Goal: Task Accomplishment & Management: Manage account settings

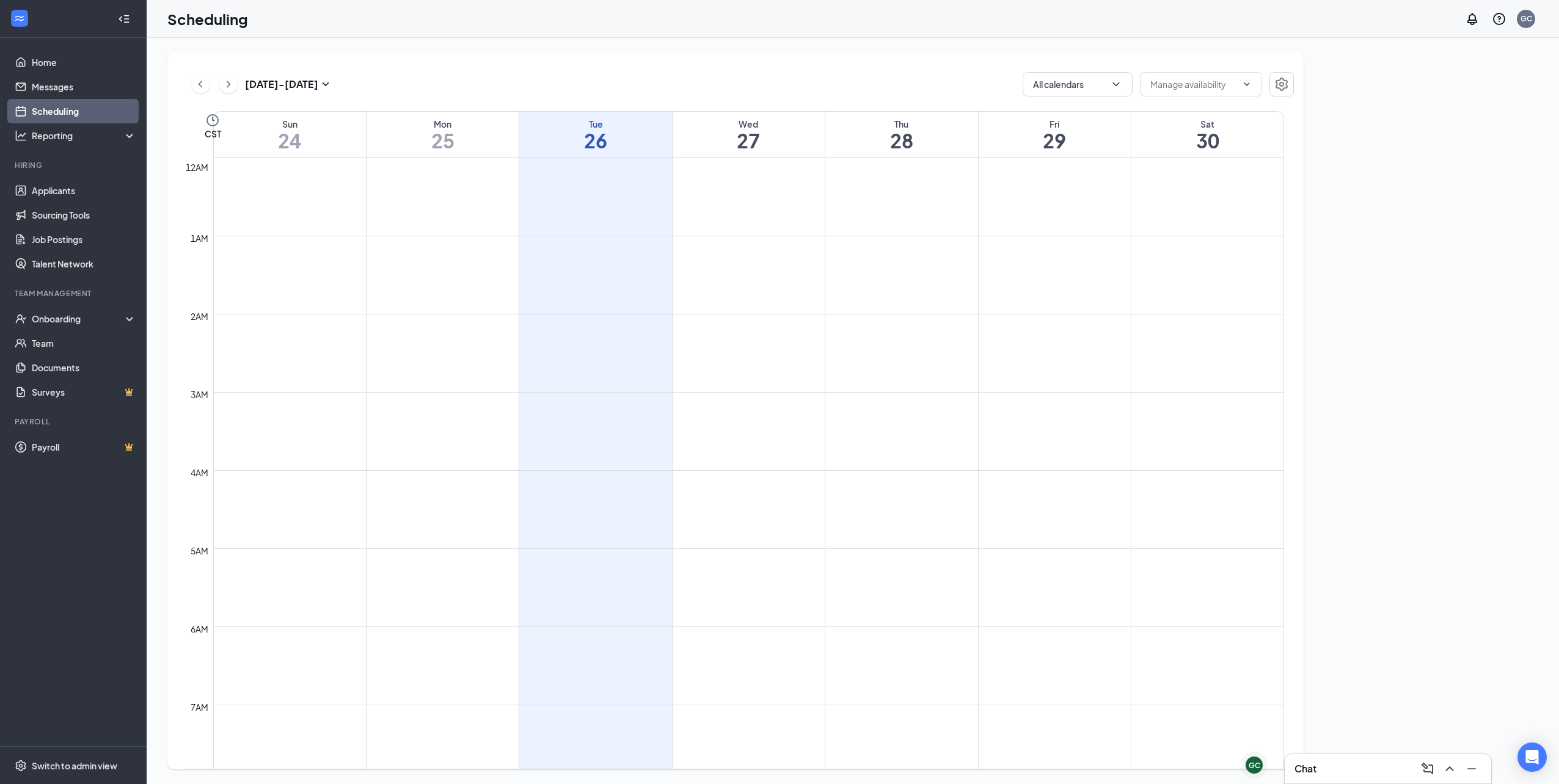
scroll to position [600, 0]
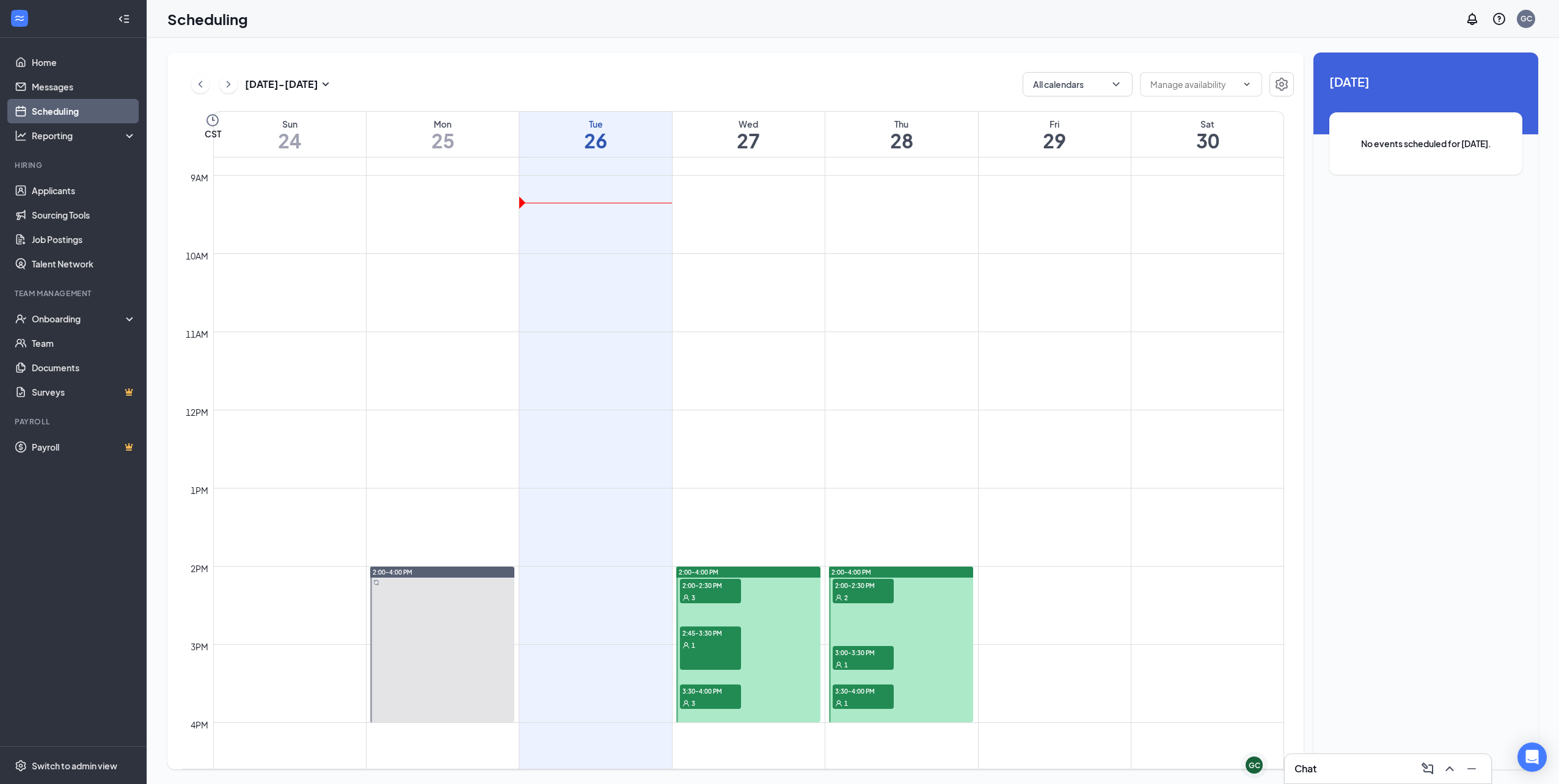
scroll to position [661, 0]
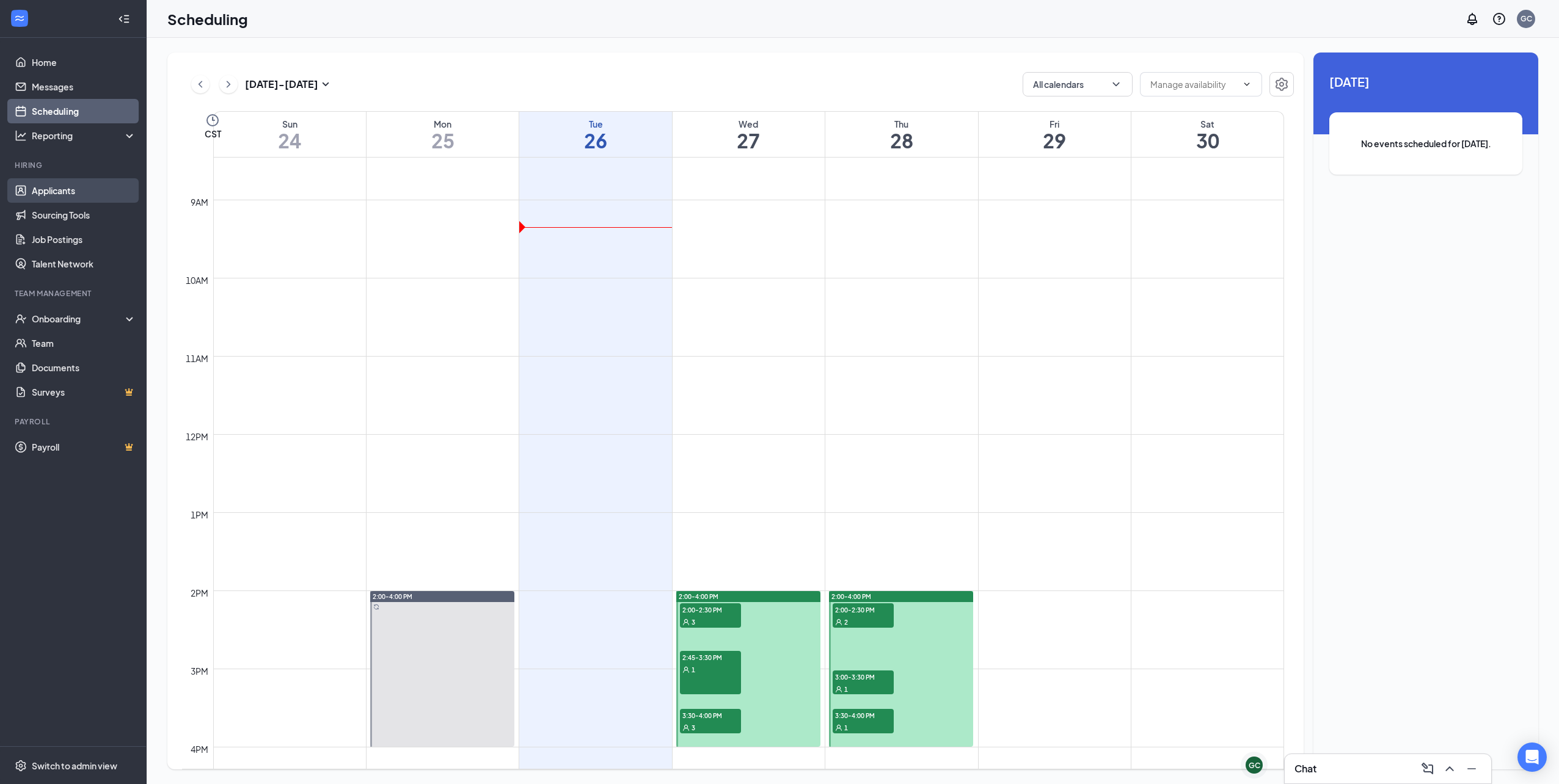
click at [89, 194] on link "Applicants" at bounding box center [84, 190] width 104 height 25
click at [1505, 226] on div "Unavailable in basic plan [DATE] No events scheduled for [DATE]." at bounding box center [1426, 411] width 225 height 717
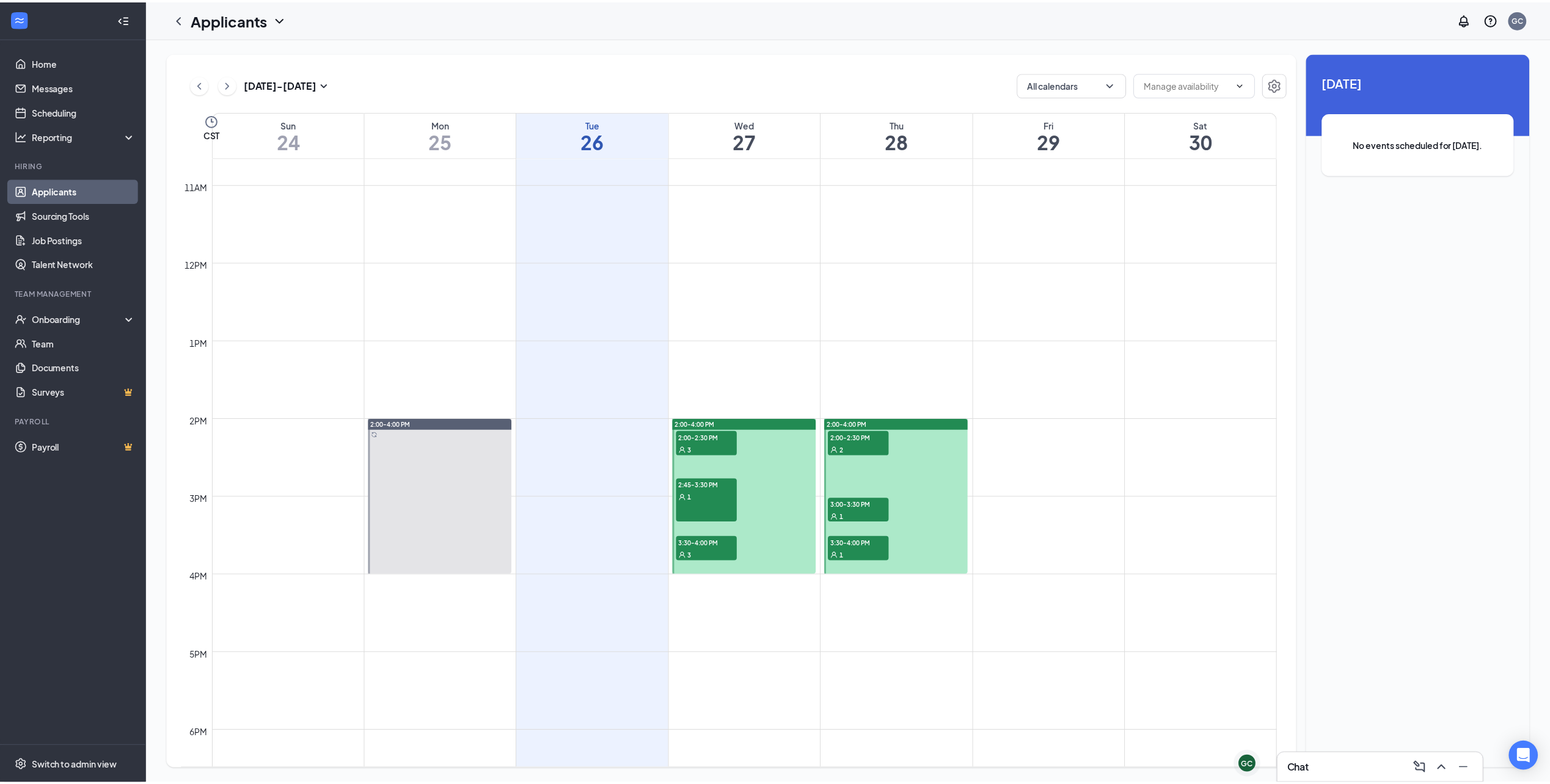
scroll to position [967, 0]
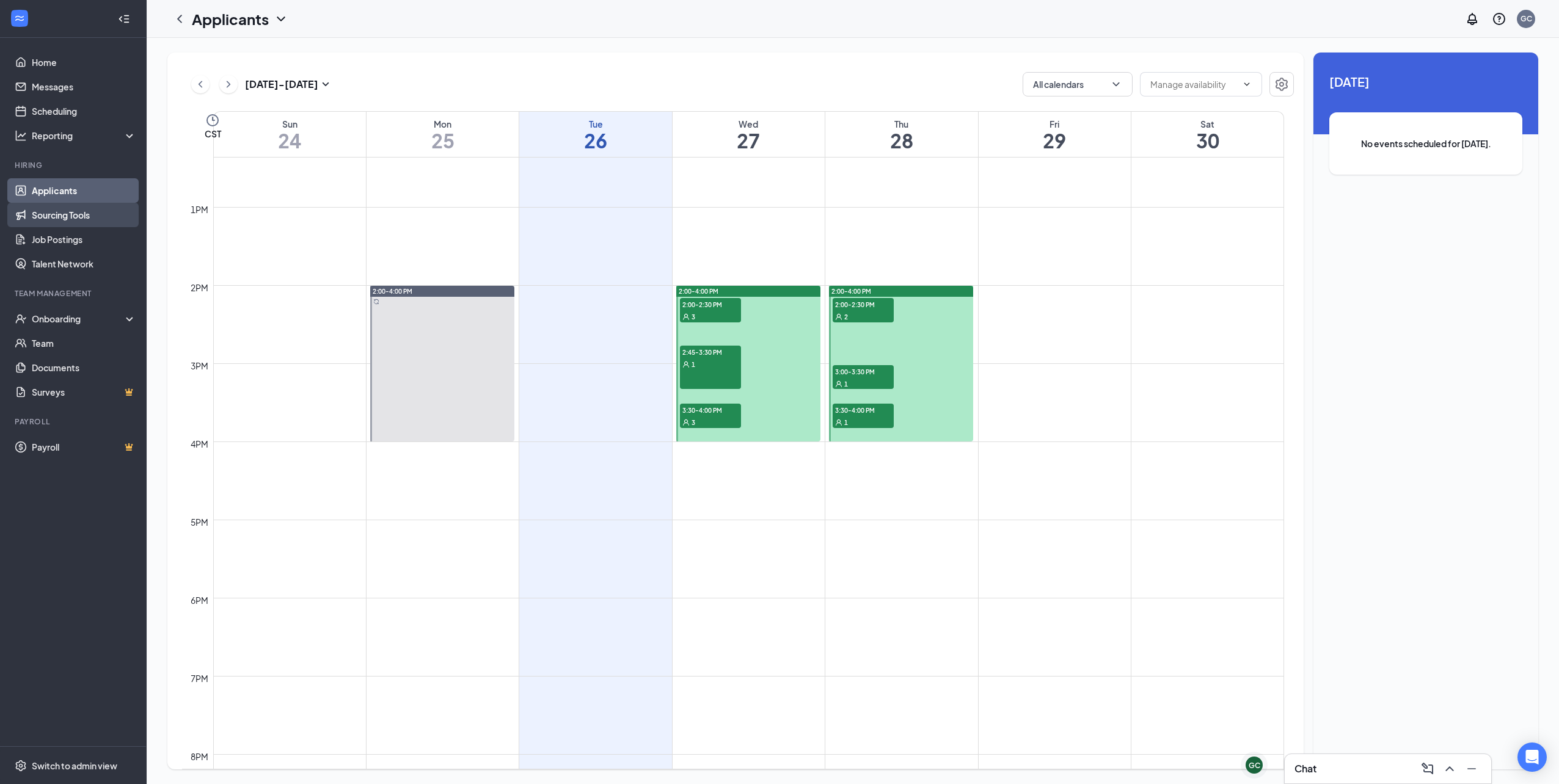
click at [74, 216] on link "Sourcing Tools" at bounding box center [84, 215] width 104 height 25
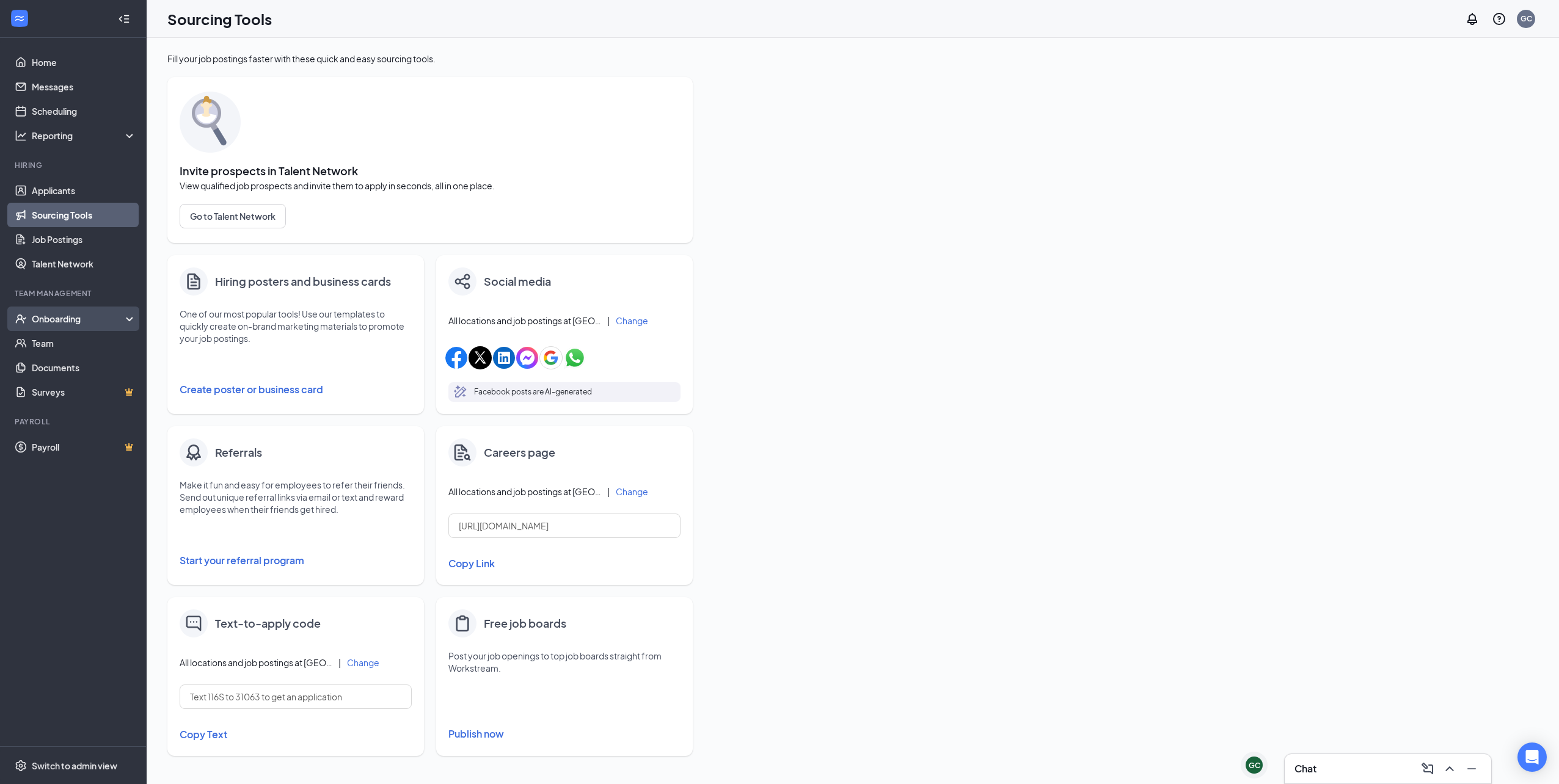
click at [66, 323] on div "Onboarding" at bounding box center [79, 318] width 94 height 12
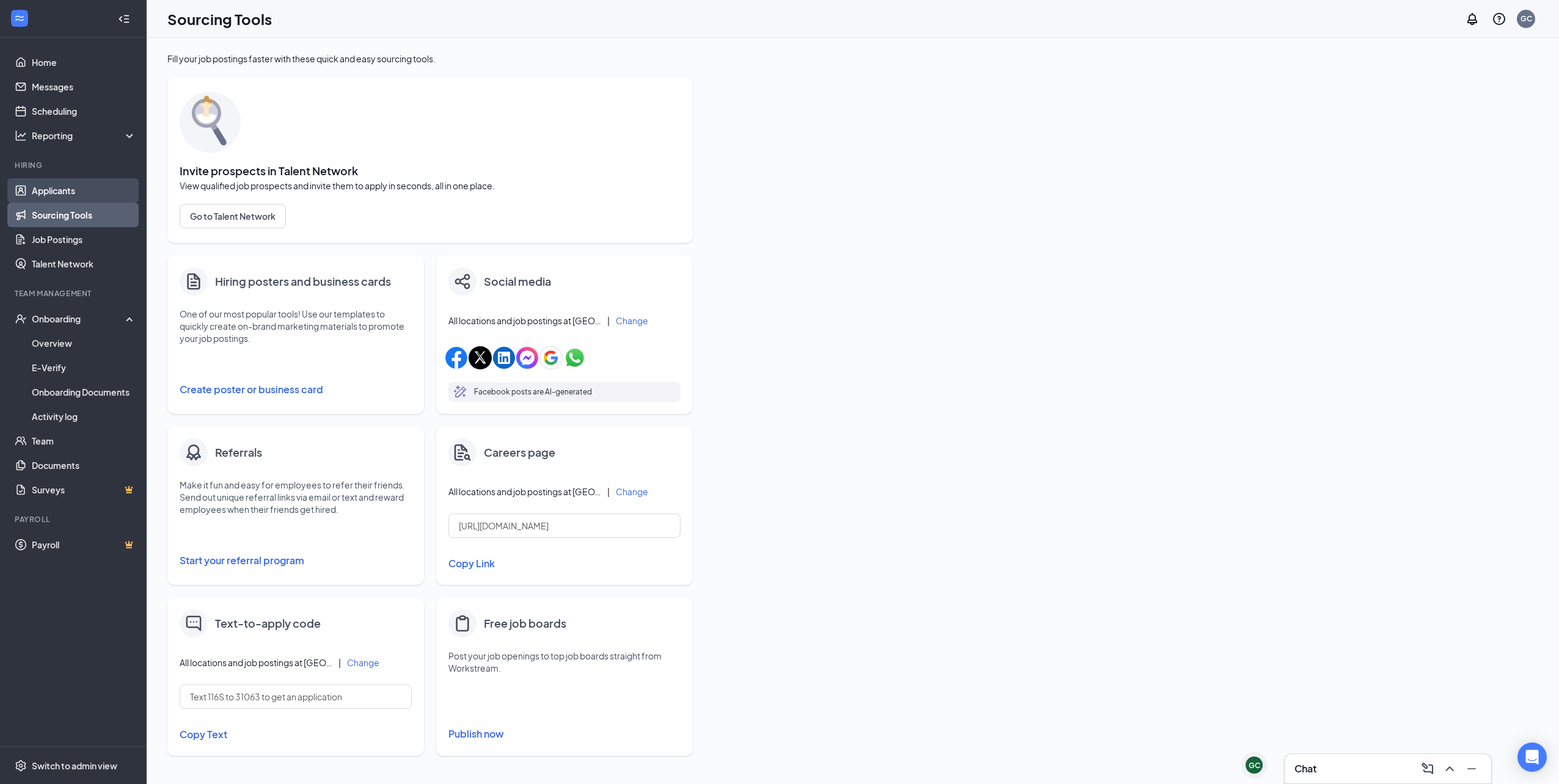
click at [61, 190] on link "Applicants" at bounding box center [84, 190] width 104 height 25
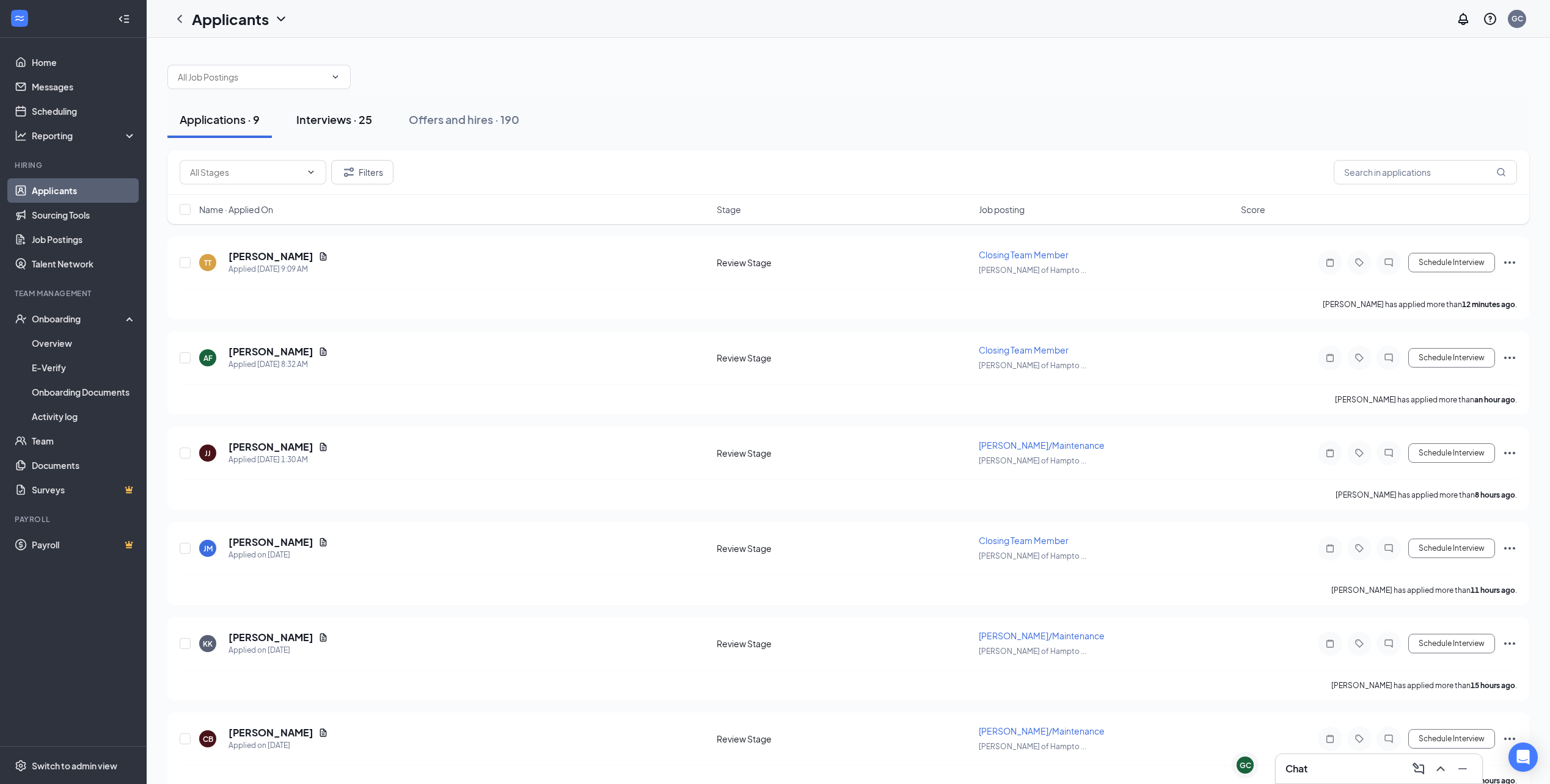
click at [369, 124] on div "Interviews · 25" at bounding box center [334, 119] width 76 height 16
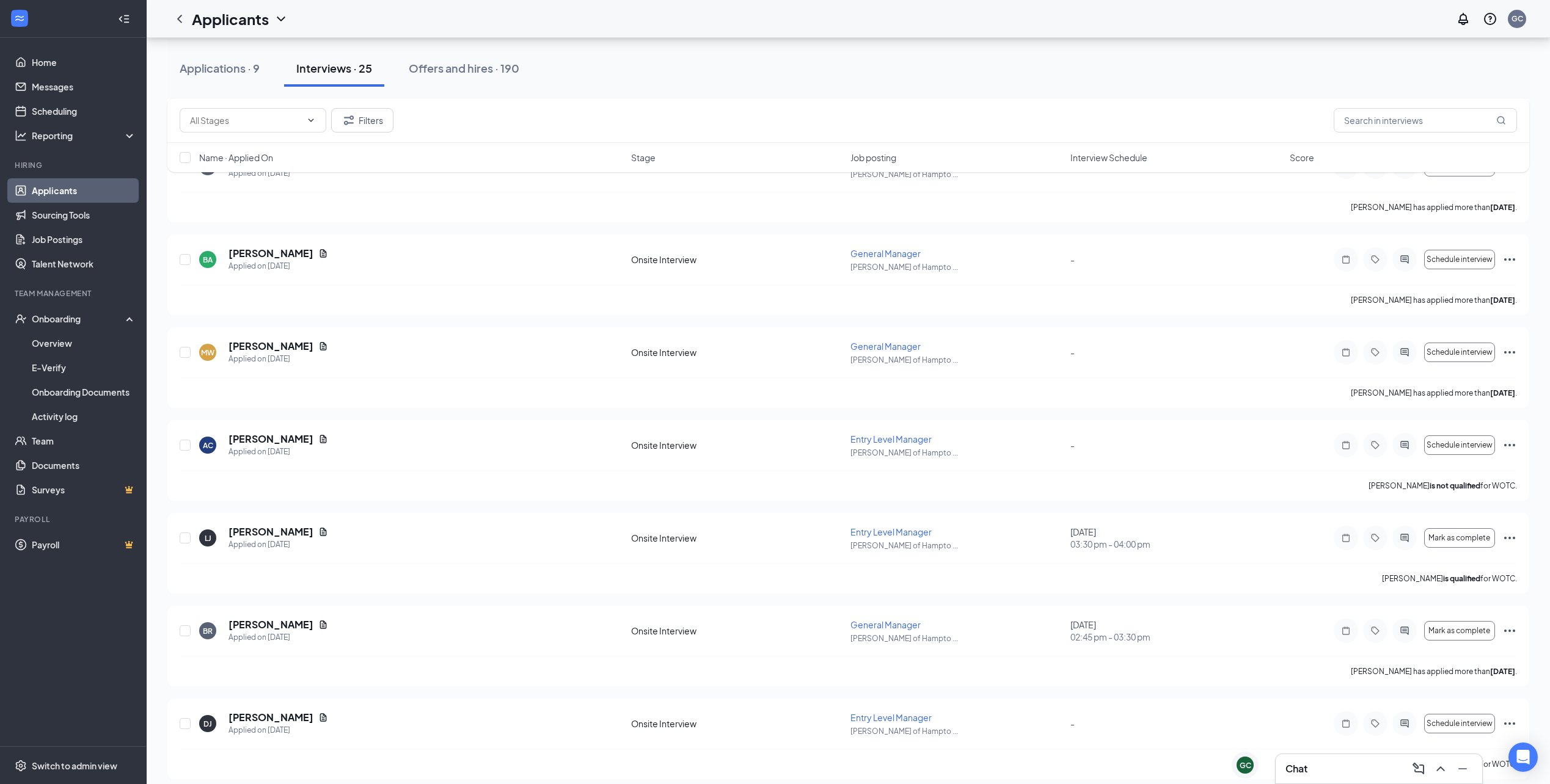
scroll to position [1776, 0]
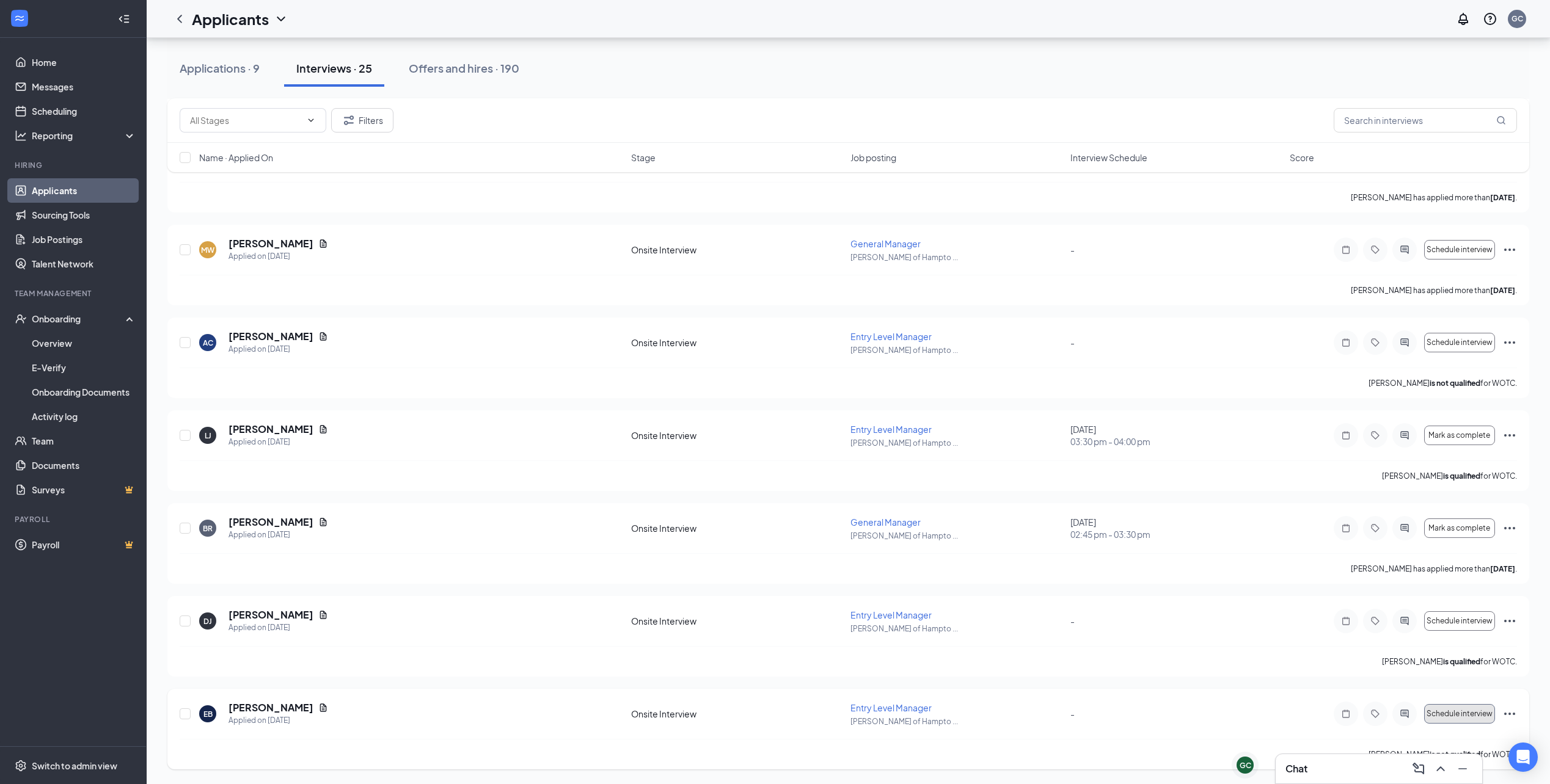
click at [1461, 715] on span "Schedule interview" at bounding box center [1459, 713] width 66 height 8
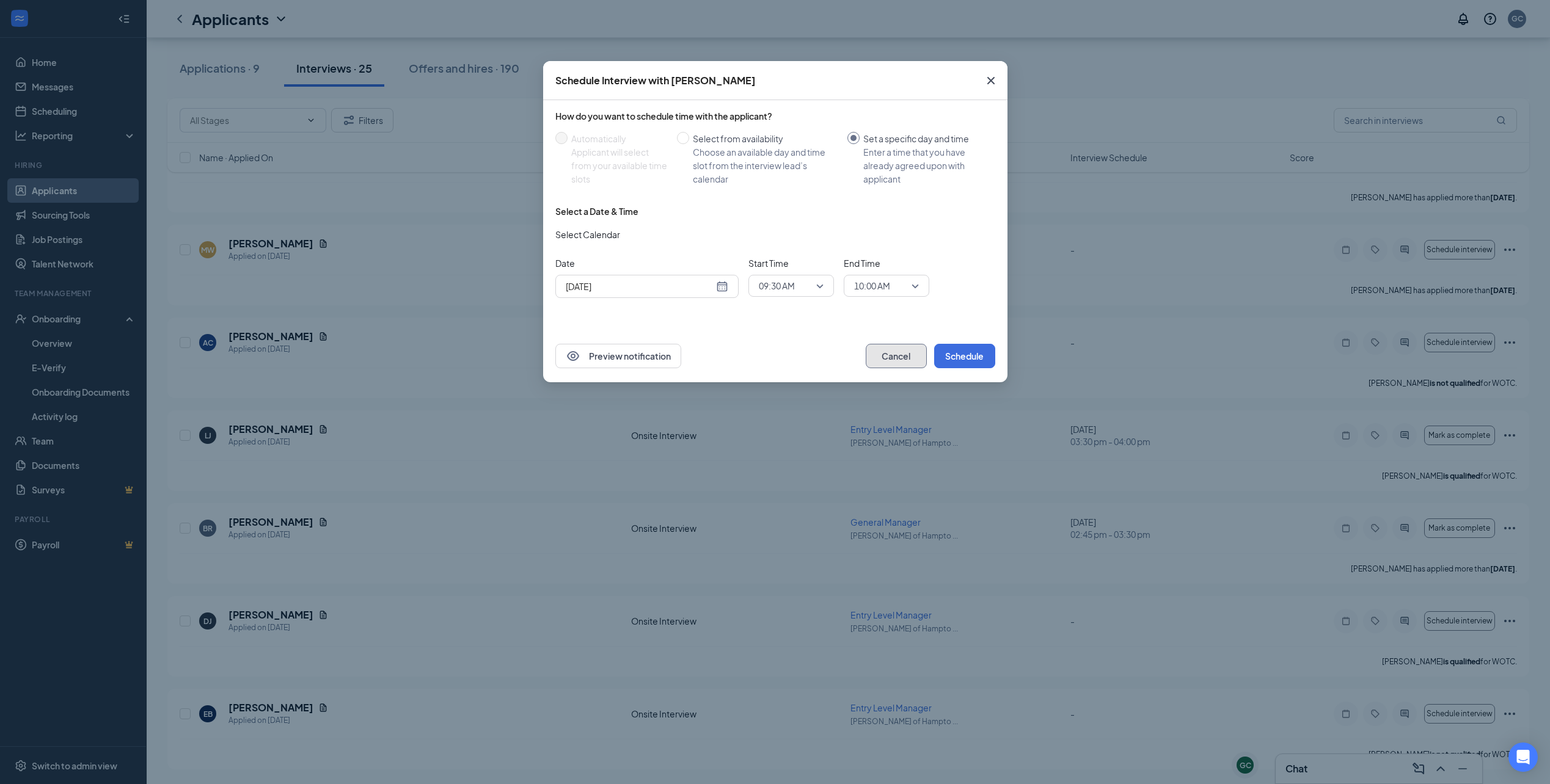
click at [888, 355] on button "Cancel" at bounding box center [896, 356] width 61 height 25
